Goal: Information Seeking & Learning: Check status

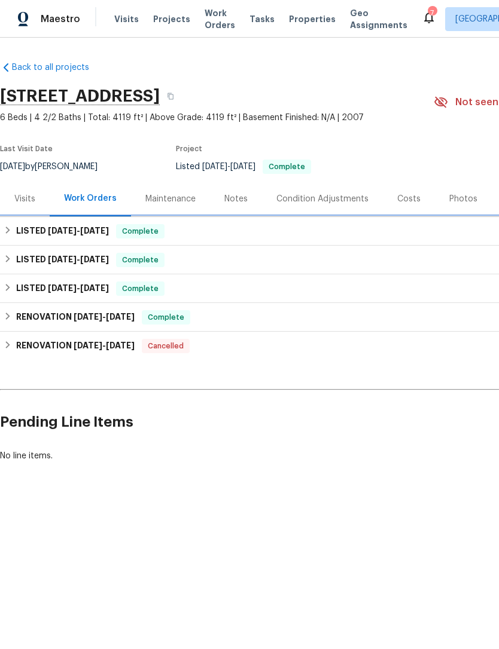
click at [91, 233] on span "[DATE]" at bounding box center [94, 231] width 29 height 8
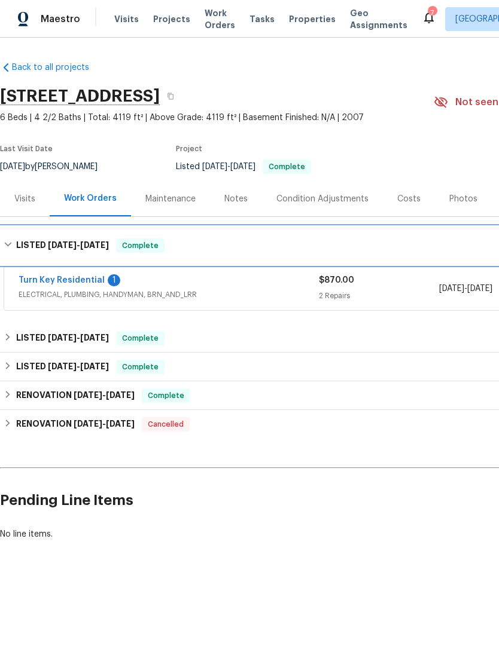
click at [93, 247] on span "[DATE]" at bounding box center [94, 245] width 29 height 8
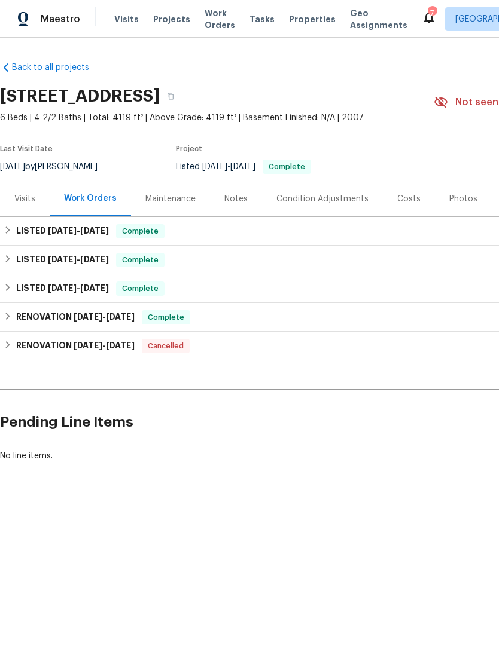
click at [247, 198] on div "Notes" at bounding box center [236, 198] width 52 height 35
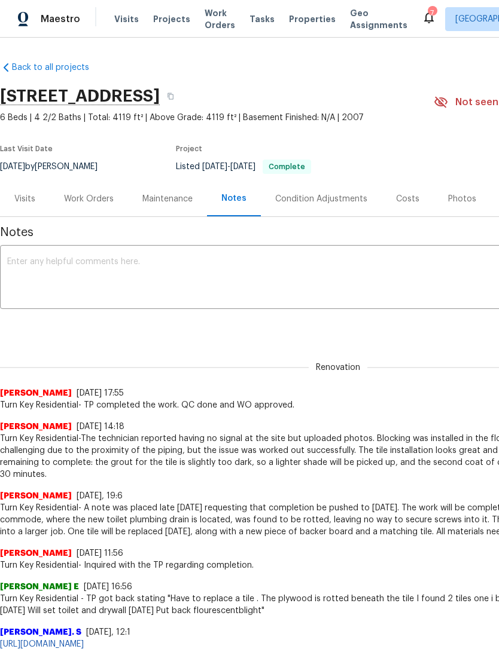
click at [462, 202] on div "Photos" at bounding box center [462, 199] width 28 height 12
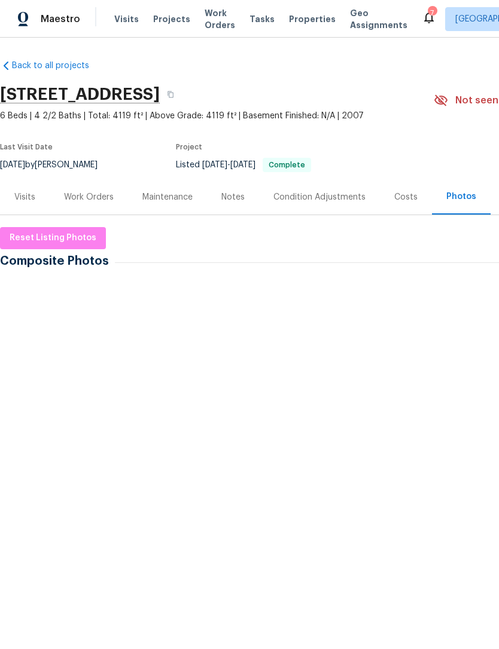
scroll to position [2, 0]
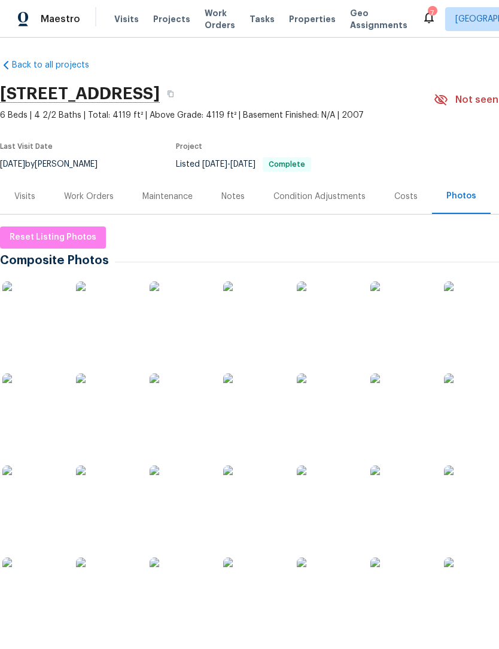
click at [398, 196] on div "Costs" at bounding box center [405, 197] width 23 height 12
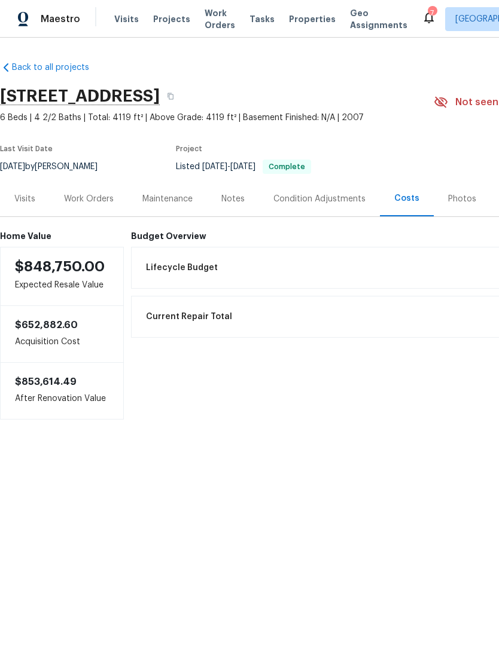
click at [377, 314] on div "Current Repair Total $20,687.11" at bounding box center [404, 317] width 530 height 26
click at [218, 405] on div "Listed Planned Paid $3,923.00 $2,933.00" at bounding box center [404, 406] width 530 height 31
click at [171, 408] on div "Listed Planned Paid $3,923.00 $2,933.00" at bounding box center [404, 406] width 530 height 31
click at [182, 353] on div "Pre-list Planned Paid $16,764.11 $15,239.24" at bounding box center [404, 360] width 530 height 31
click at [181, 454] on span "Resale (BRN)" at bounding box center [170, 456] width 49 height 24
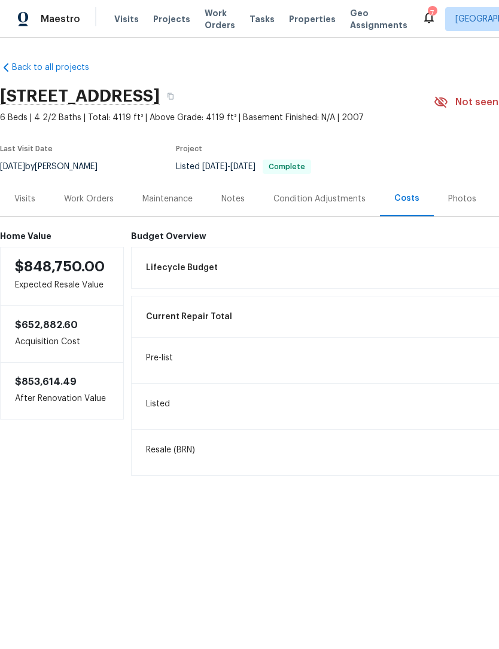
click at [232, 314] on div "Current Repair Total $20,687.11" at bounding box center [404, 317] width 530 height 26
click at [229, 261] on div "Lifecycle Budget $19,147.40" at bounding box center [404, 268] width 530 height 26
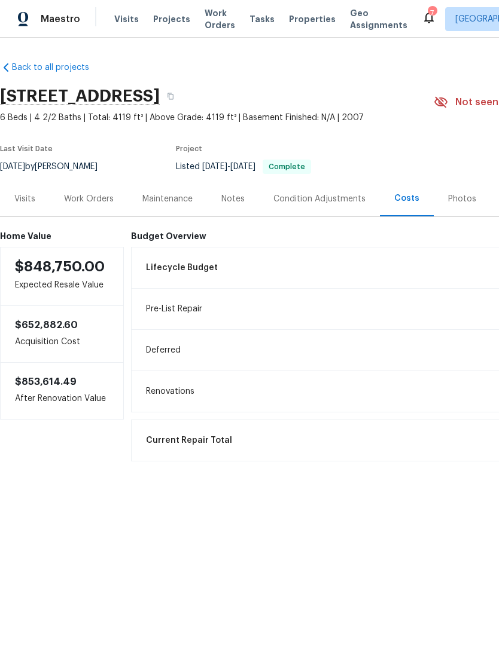
click at [191, 393] on span "Renovations" at bounding box center [170, 392] width 48 height 12
click at [160, 383] on div "Renovations $0.00" at bounding box center [404, 391] width 530 height 26
click at [164, 353] on span "Deferred" at bounding box center [163, 350] width 35 height 12
click at [168, 310] on span "Pre-List Repair" at bounding box center [174, 309] width 56 height 12
click at [185, 277] on div "Lifecycle Budget $19,147.40" at bounding box center [404, 268] width 530 height 26
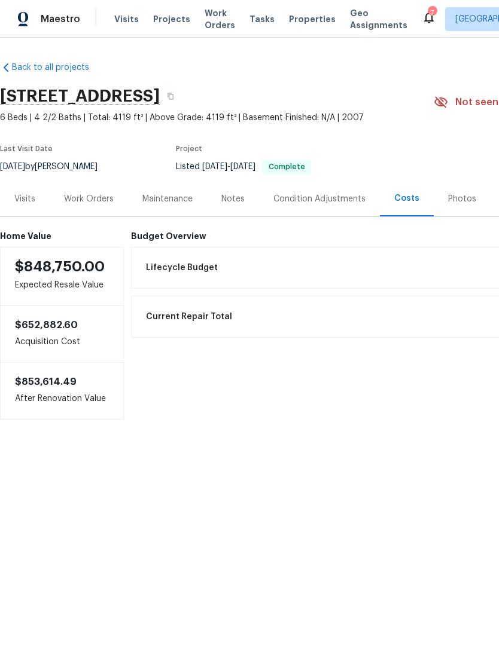
click at [191, 238] on h6 "Budget Overview" at bounding box center [403, 236] width 545 height 10
click at [100, 196] on div "Work Orders" at bounding box center [89, 199] width 50 height 12
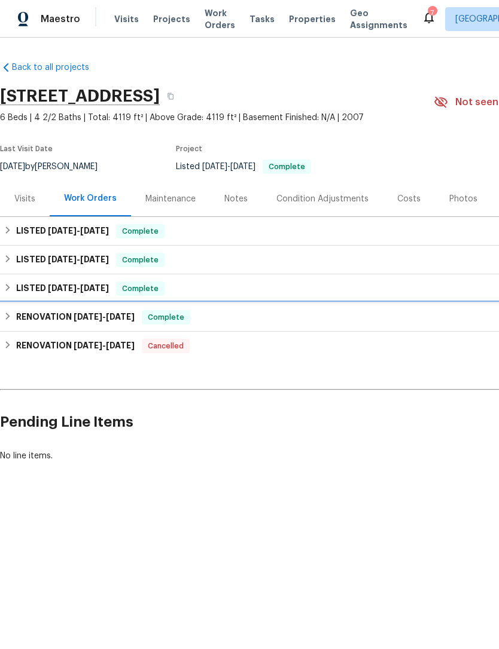
click at [115, 317] on span "[DATE]" at bounding box center [120, 317] width 29 height 8
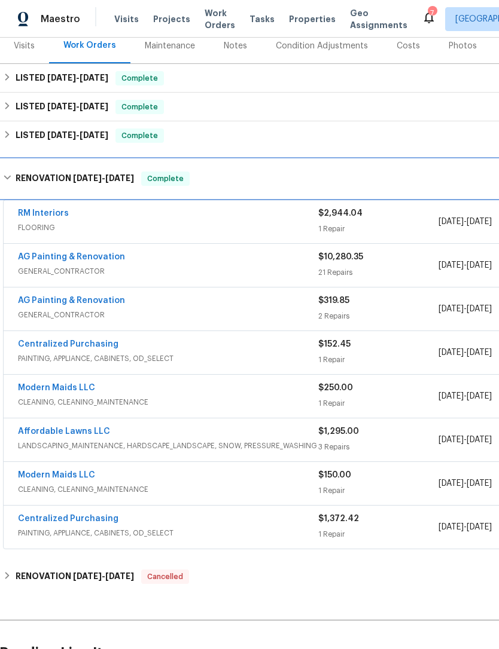
scroll to position [152, 1]
click at [161, 182] on span "Complete" at bounding box center [165, 179] width 46 height 12
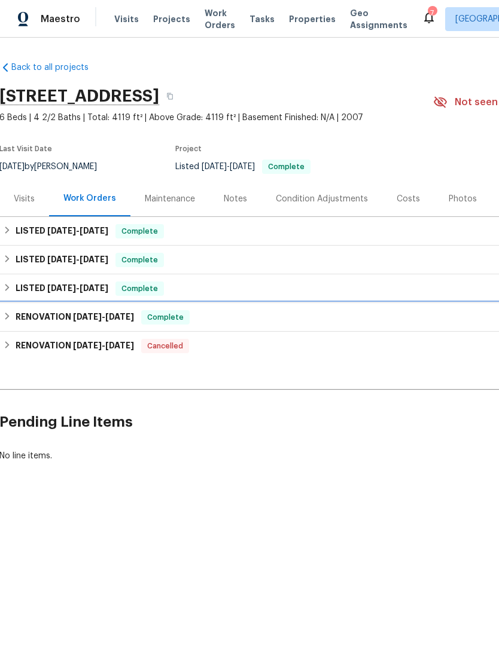
scroll to position [0, 1]
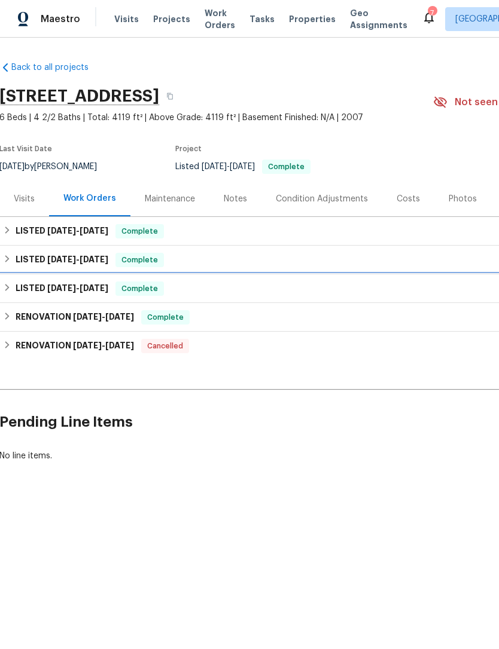
click at [156, 288] on span "Complete" at bounding box center [140, 289] width 46 height 12
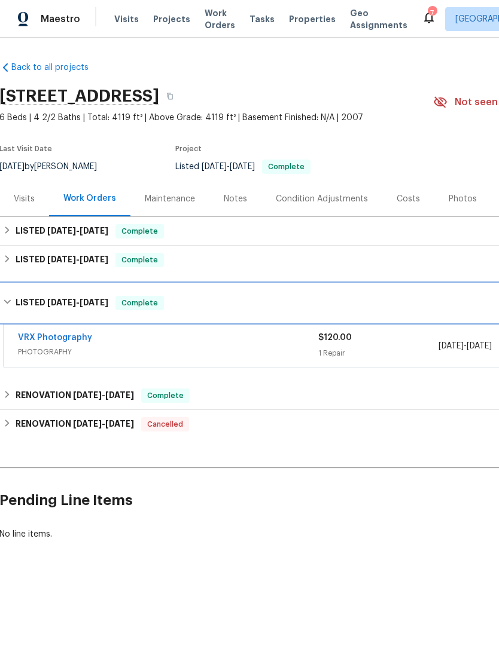
click at [137, 304] on span "Complete" at bounding box center [140, 303] width 46 height 12
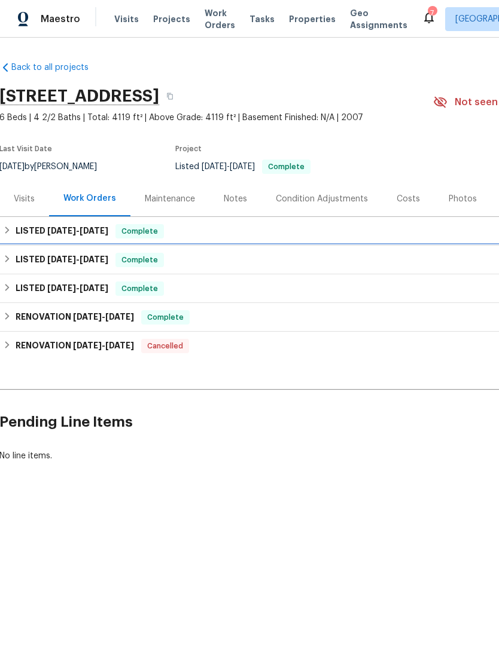
click at [167, 259] on div "LISTED [DATE] - [DATE] Complete" at bounding box center [337, 260] width 668 height 14
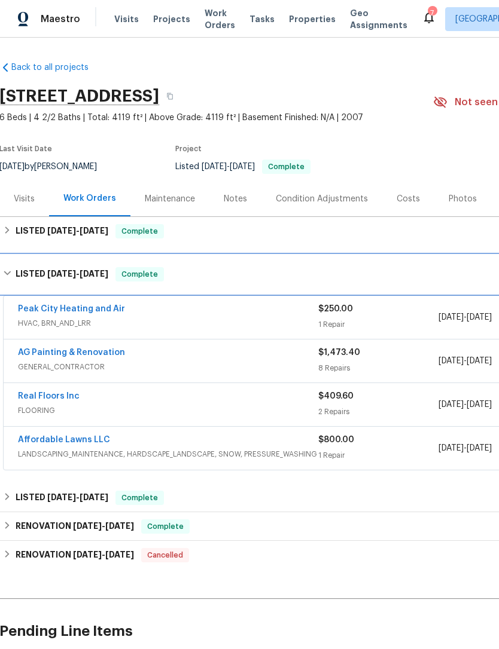
click at [141, 275] on span "Complete" at bounding box center [140, 274] width 46 height 12
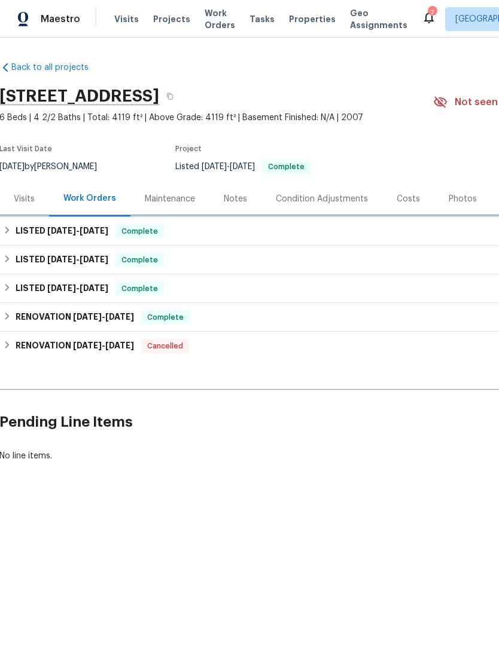
click at [148, 233] on span "Complete" at bounding box center [140, 231] width 46 height 12
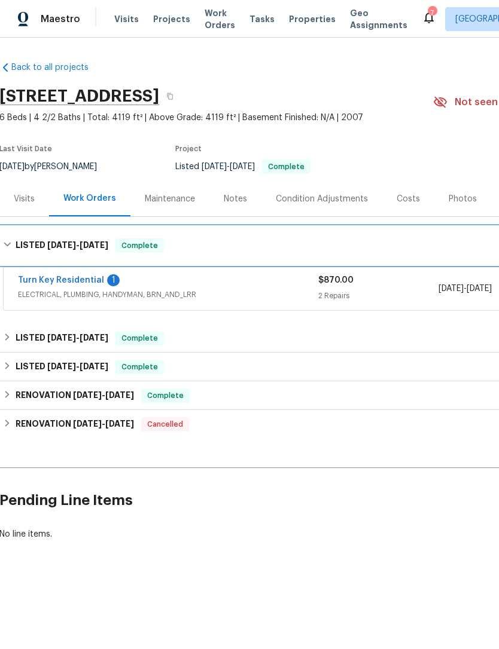
click at [153, 247] on span "Complete" at bounding box center [140, 246] width 46 height 12
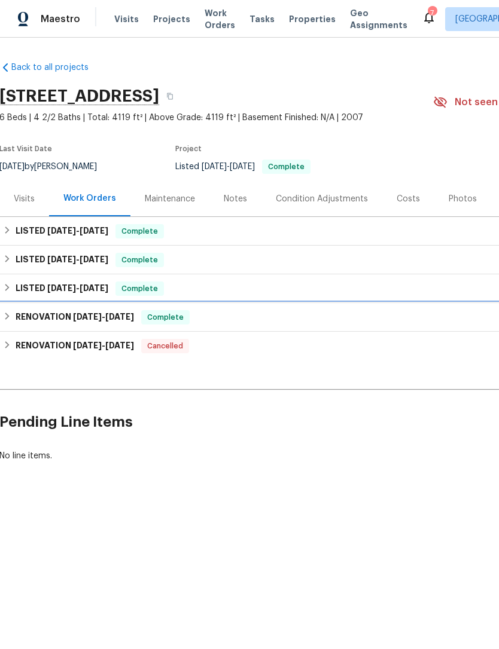
click at [161, 319] on span "Complete" at bounding box center [165, 317] width 46 height 12
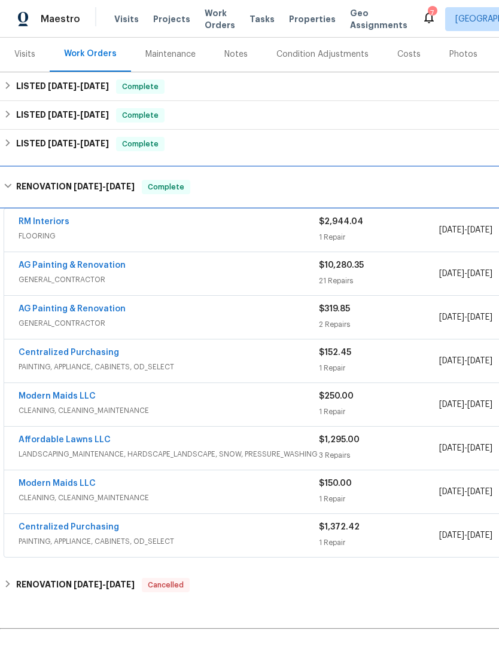
scroll to position [145, 0]
click at [52, 183] on h6 "RENOVATION [DATE] - [DATE]" at bounding box center [75, 187] width 118 height 14
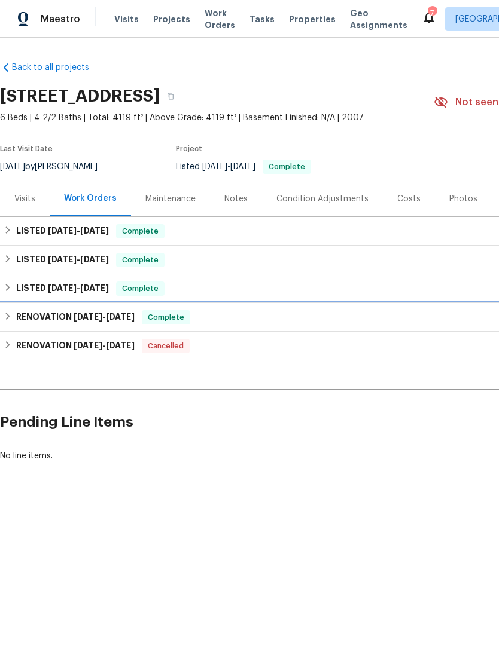
scroll to position [0, 0]
click at [230, 198] on div "Notes" at bounding box center [235, 199] width 23 height 12
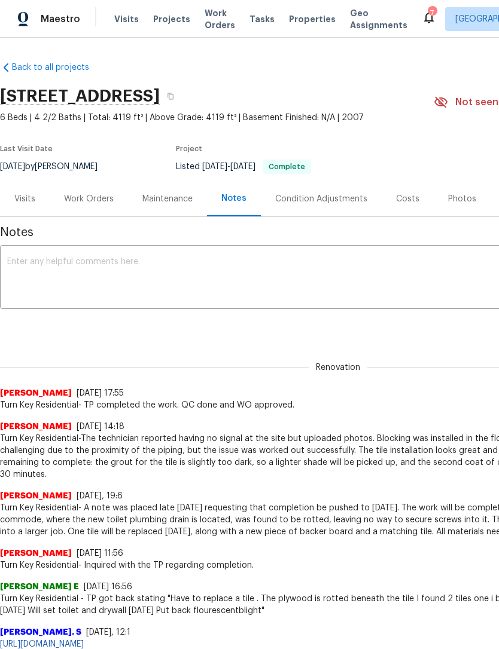
click at [408, 198] on div "Costs" at bounding box center [407, 199] width 23 height 12
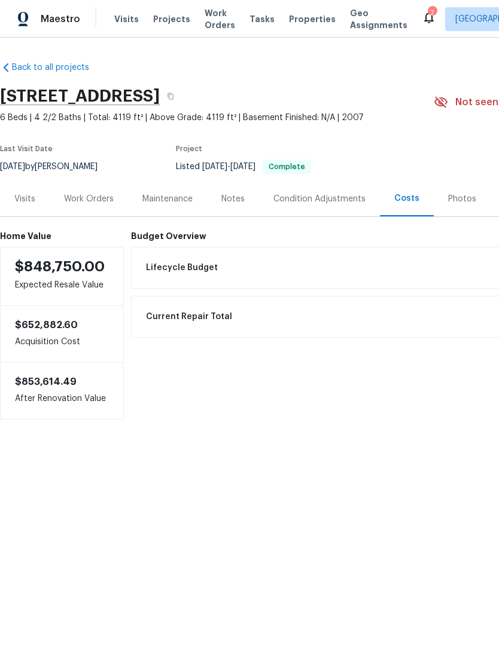
click at [273, 263] on div "Lifecycle Budget $19,147.40" at bounding box center [404, 268] width 530 height 26
click at [210, 276] on div "Lifecycle Budget $19,147.40" at bounding box center [404, 268] width 530 height 26
click at [215, 267] on div "Lifecycle Budget $19,147.40" at bounding box center [404, 268] width 530 height 26
click at [203, 311] on div "Pre-List Repair $19,147.40" at bounding box center [404, 309] width 530 height 26
click at [170, 305] on span "Pre-List Repair" at bounding box center [174, 309] width 56 height 12
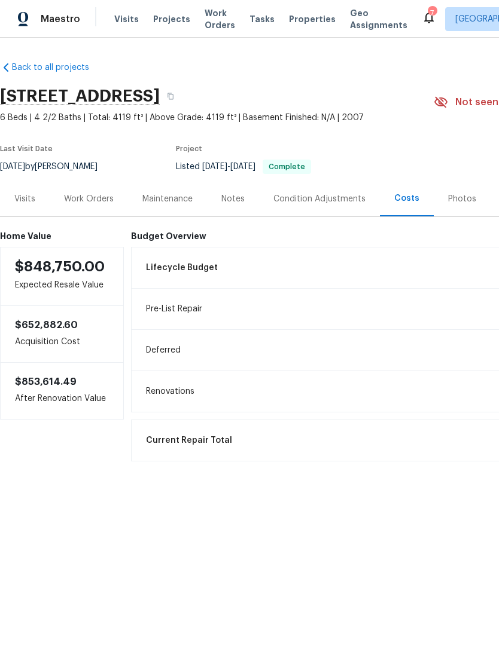
click at [163, 314] on span "Pre-List Repair" at bounding box center [174, 309] width 56 height 12
click at [195, 268] on span "Lifecycle Budget" at bounding box center [182, 268] width 72 height 12
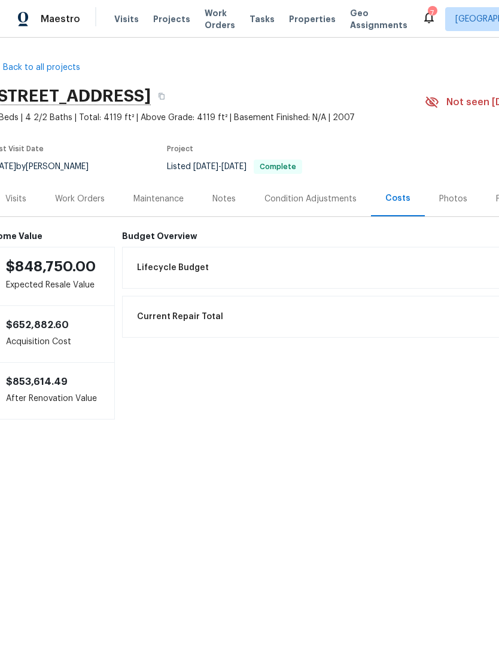
click at [218, 267] on div "Lifecycle Budget $19,147.40" at bounding box center [395, 268] width 530 height 26
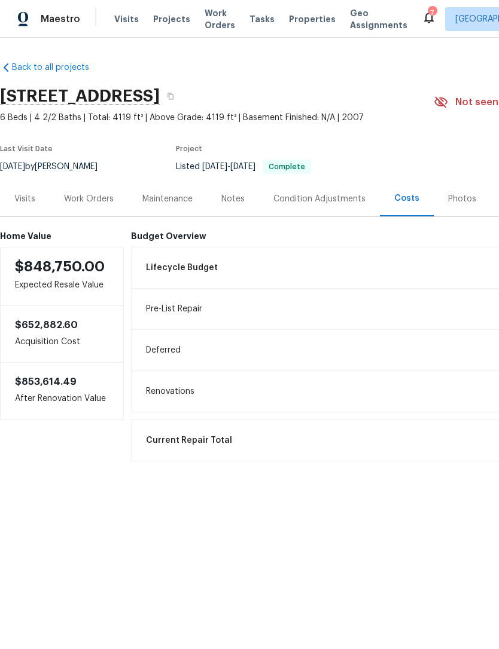
scroll to position [0, 0]
click at [135, 433] on div "Current Repair Total $20,687.11" at bounding box center [403, 441] width 545 height 42
